Goal: Information Seeking & Learning: Learn about a topic

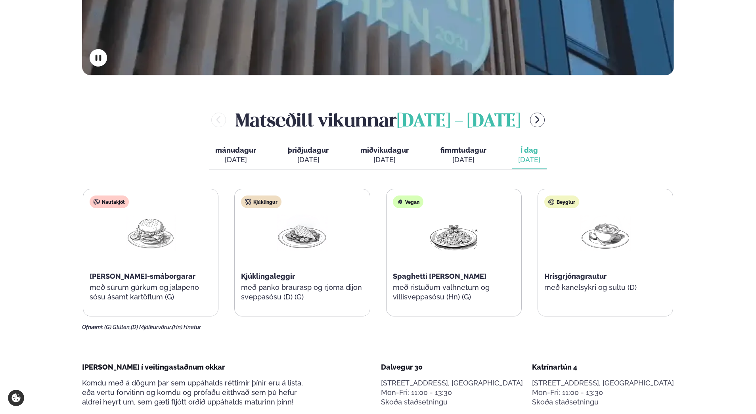
scroll to position [357, 0]
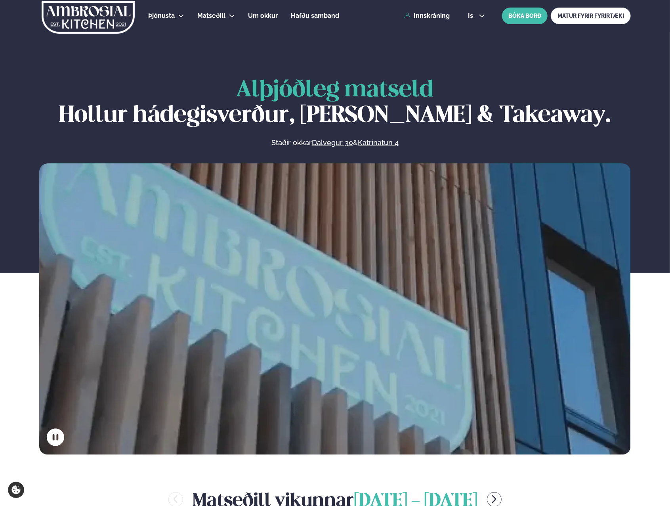
click at [172, 40] on link "Hádegismatur fyrir fyrirtæki" at bounding box center [202, 39] width 84 height 6
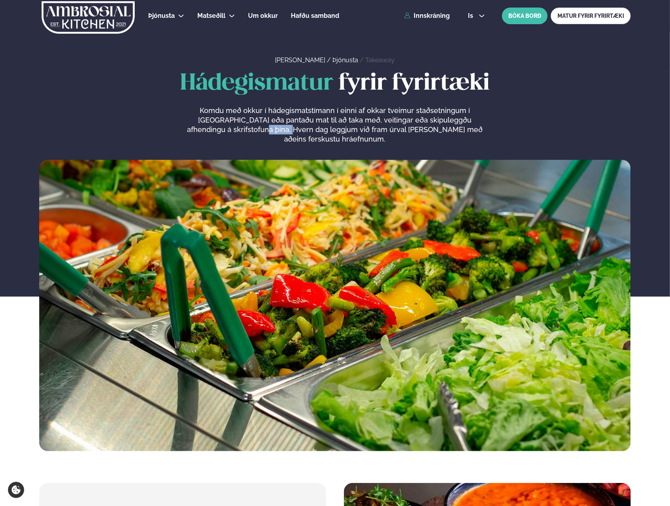
drag, startPoint x: 220, startPoint y: 126, endPoint x: 251, endPoint y: 134, distance: 31.8
click at [251, 134] on p "Komdu með okkur í hádegismatstímann í einni af okkar tveimur staðsetningum í Re…" at bounding box center [335, 125] width 300 height 38
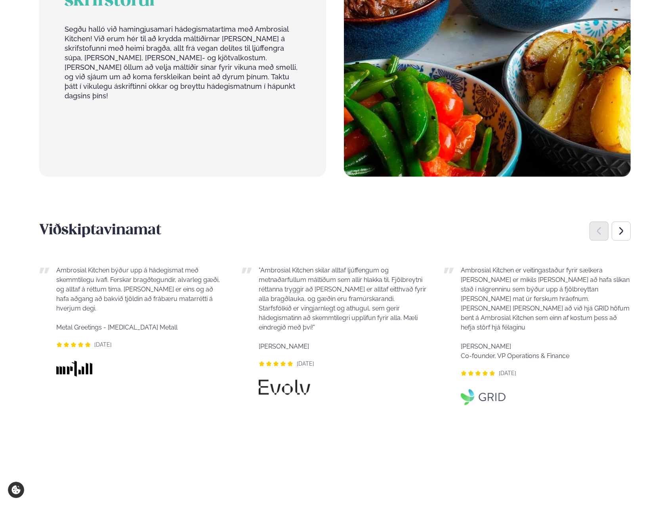
scroll to position [595, 0]
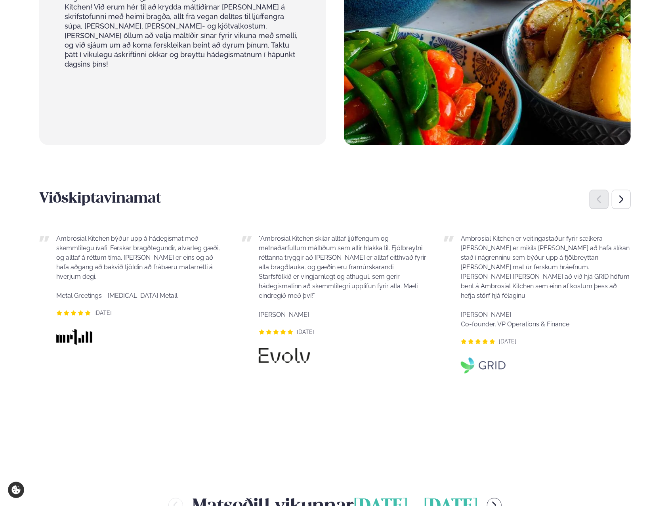
click at [626, 195] on icon "Next slide" at bounding box center [622, 200] width 10 height 10
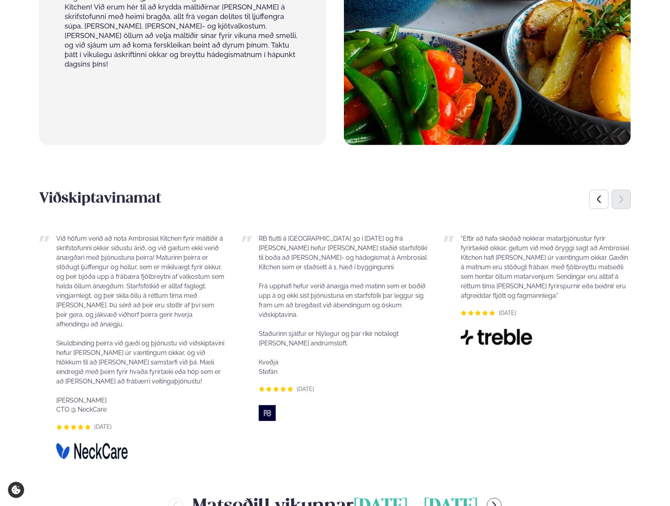
click at [626, 195] on icon "Next slide" at bounding box center [622, 200] width 10 height 10
click at [622, 195] on icon "Next slide" at bounding box center [622, 199] width 4 height 8
click at [604, 195] on div "Previous slide" at bounding box center [599, 199] width 19 height 19
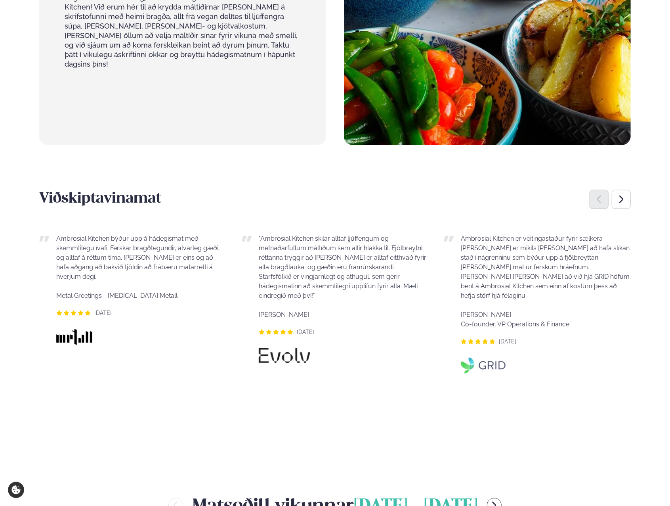
drag, startPoint x: 604, startPoint y: 195, endPoint x: 602, endPoint y: 191, distance: 5.3
click at [604, 195] on div "Previous slide" at bounding box center [599, 199] width 19 height 19
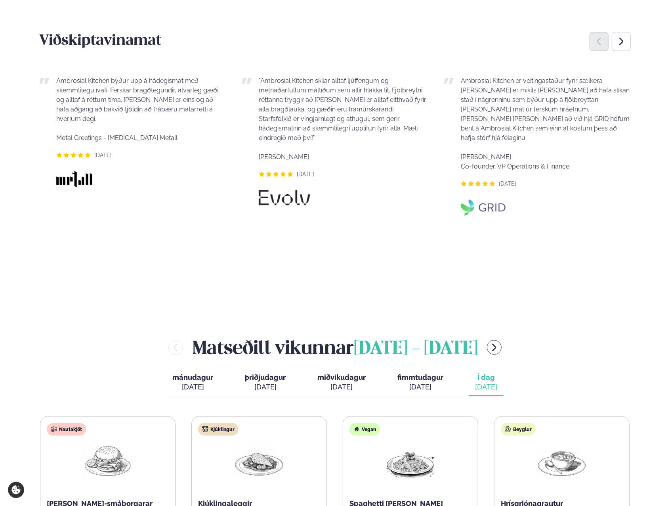
scroll to position [714, 0]
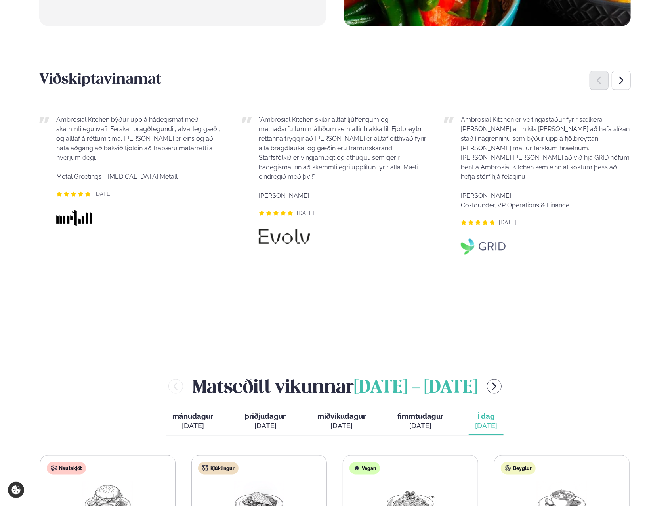
click at [620, 77] on icon "Next slide" at bounding box center [622, 81] width 4 height 8
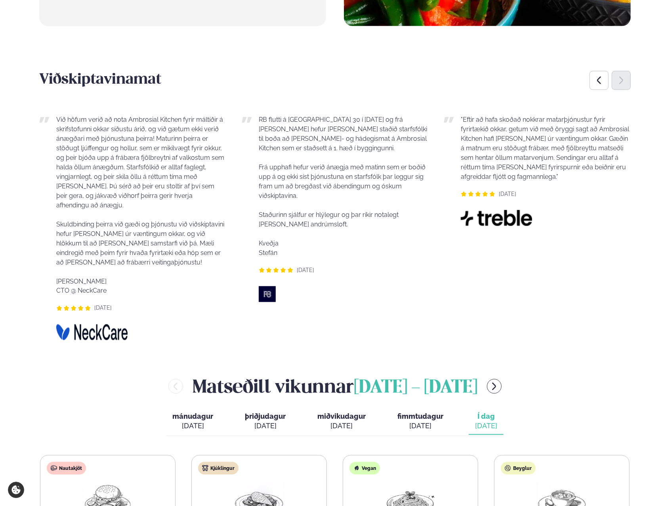
click at [620, 77] on icon "Next slide" at bounding box center [622, 81] width 4 height 8
click at [606, 74] on div "Previous slide" at bounding box center [599, 80] width 19 height 19
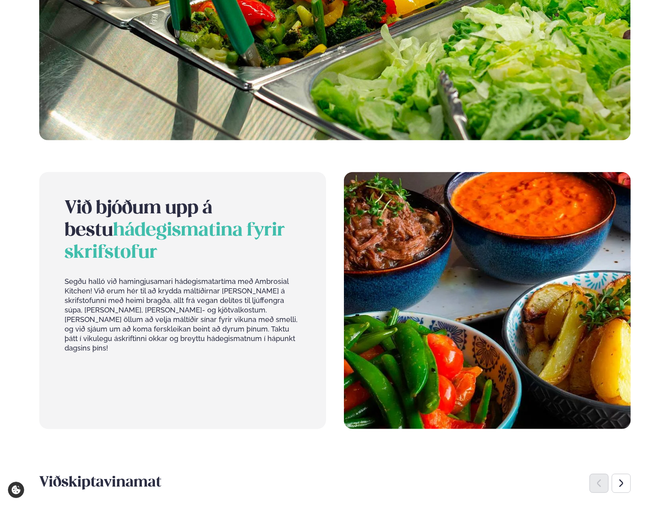
scroll to position [0, 0]
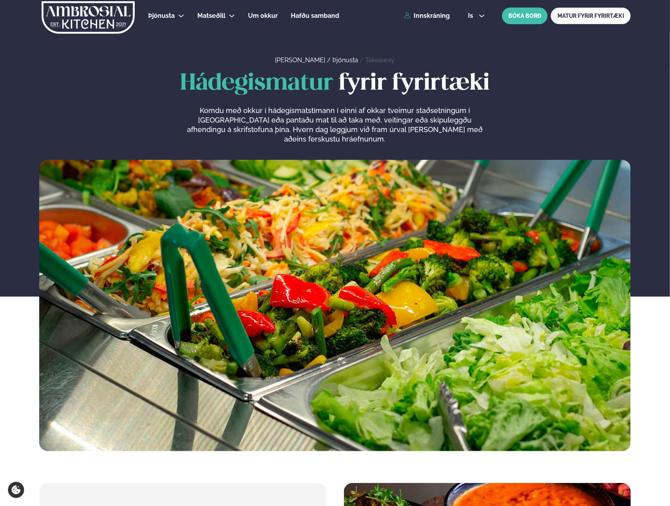
click at [216, 36] on link "Dalvegur 30" at bounding box center [229, 39] width 40 height 6
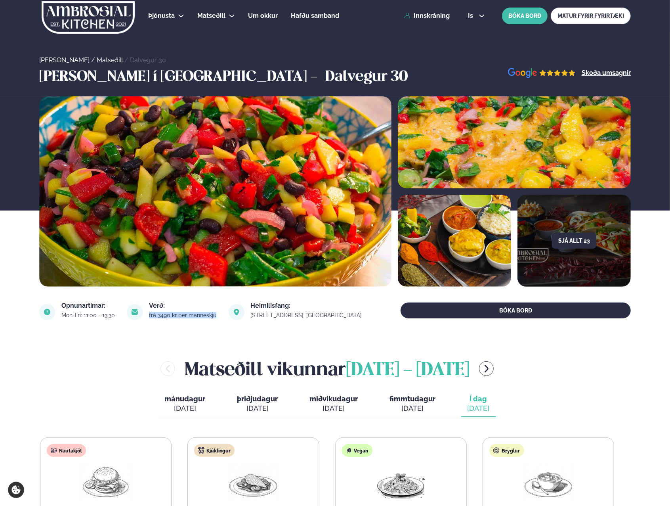
drag, startPoint x: 231, startPoint y: 315, endPoint x: 161, endPoint y: 315, distance: 69.8
click at [161, 315] on div "frá 3490 kr per manneskju" at bounding box center [184, 315] width 70 height 6
click at [601, 71] on link "Skoða umsagnir" at bounding box center [606, 73] width 49 height 6
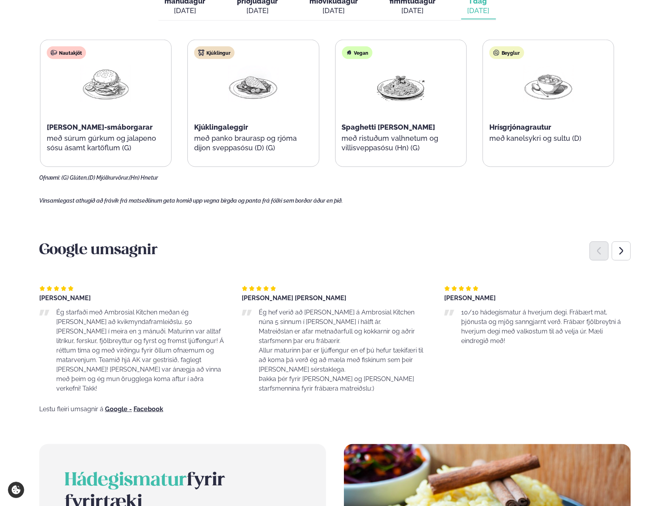
scroll to position [436, 0]
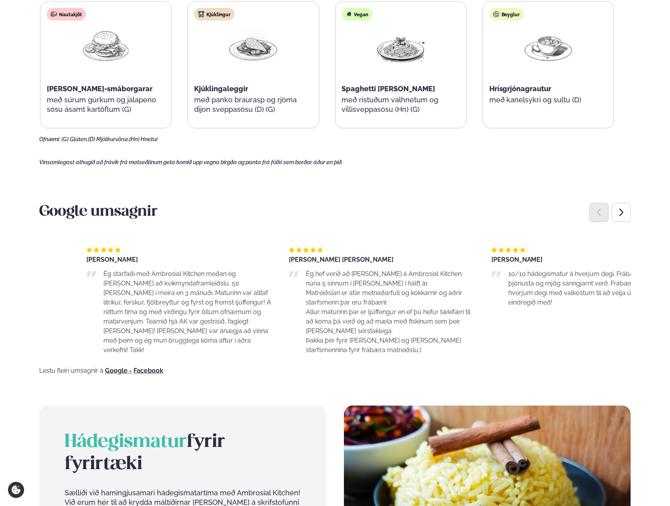
click at [371, 298] on p "Matreiðslan er afar metnaðarfull og kokkarnir og aðrir starfsmenn þar eru frábæ…" at bounding box center [391, 297] width 170 height 19
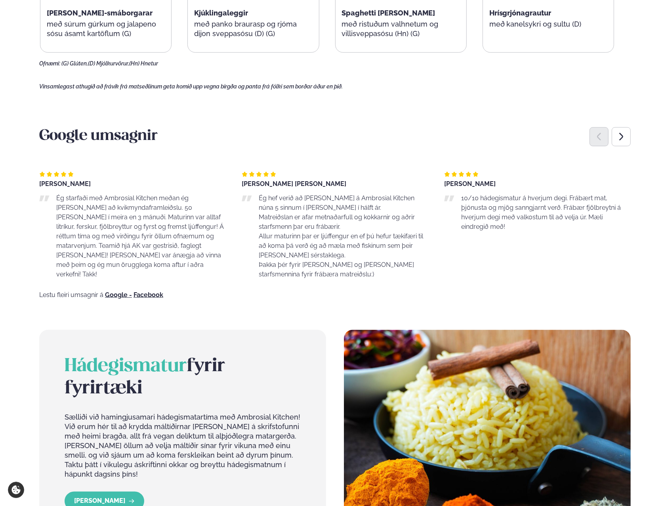
scroll to position [515, 0]
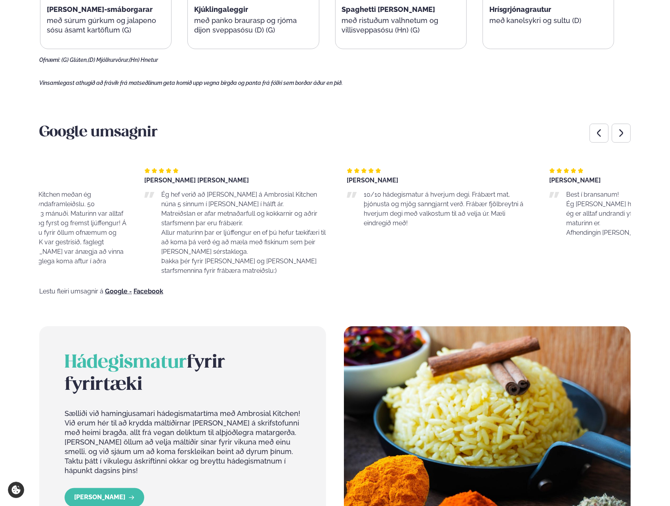
click at [223, 189] on div "Steinar Páll Magnússon Ég hef verið að borða á Ambrosial Kitchen núna 5 sinnum …" at bounding box center [237, 222] width 187 height 108
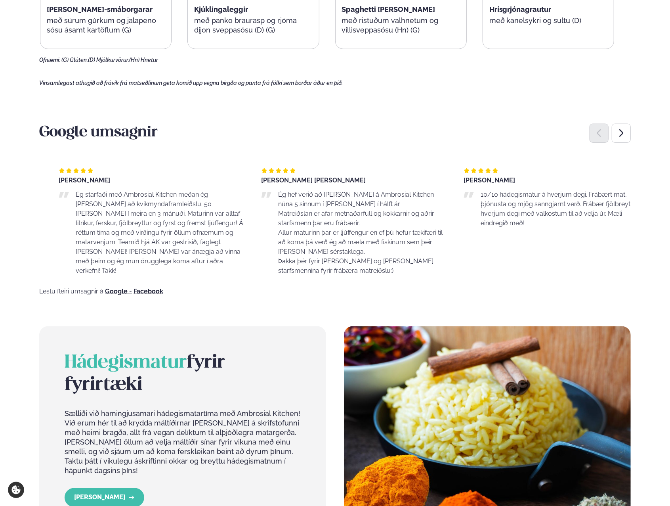
click at [283, 177] on div "Steinar Páll Magnússon" at bounding box center [354, 180] width 187 height 6
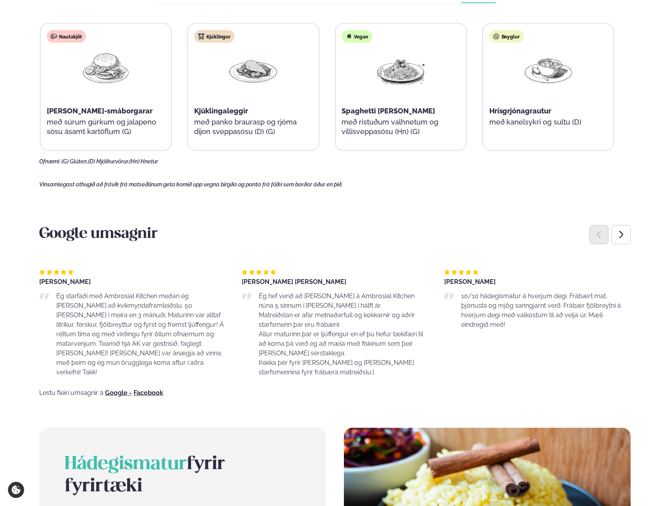
scroll to position [396, 0]
